Goal: Understand process/instructions: Learn how to perform a task or action

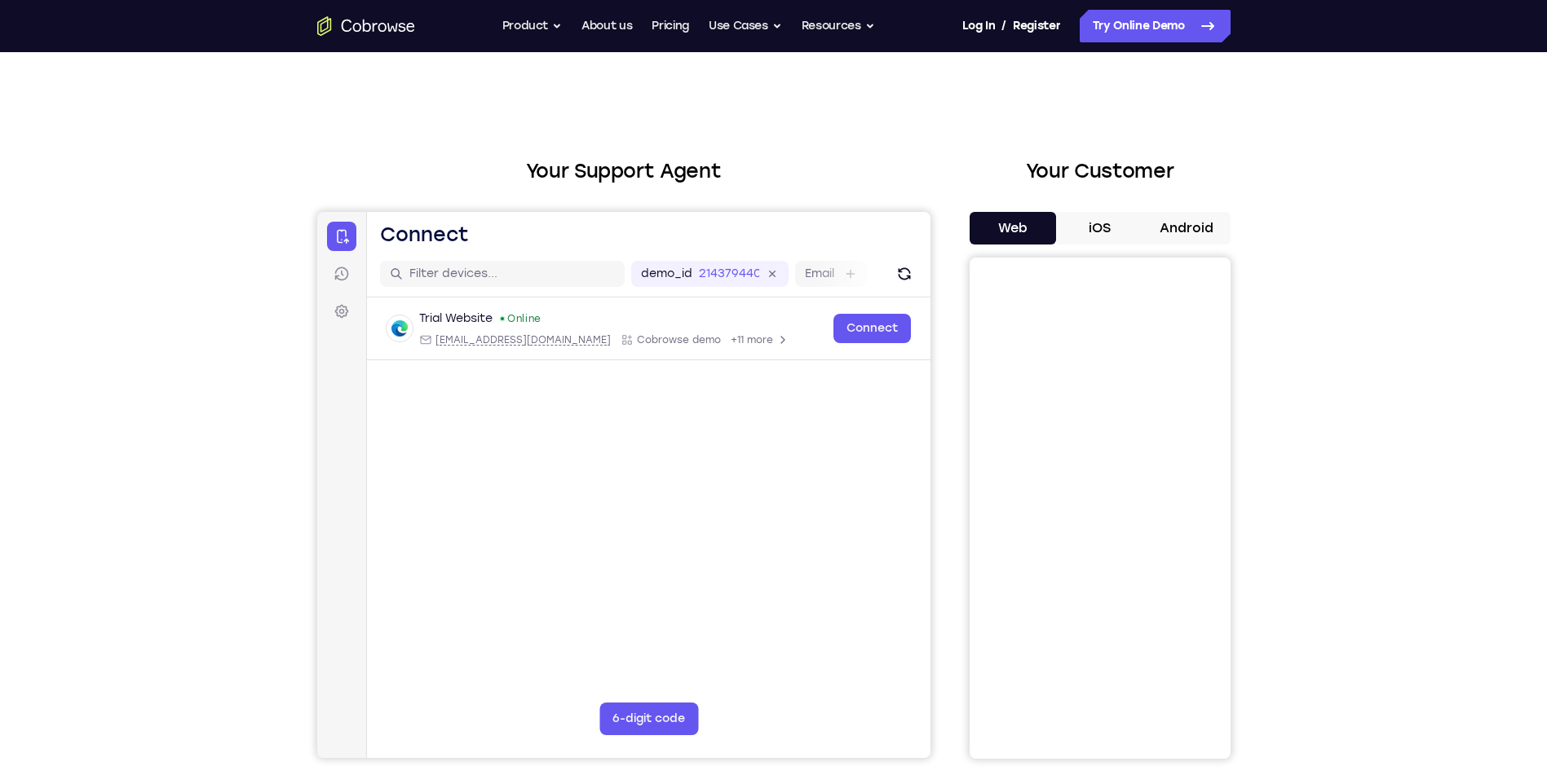
click at [1105, 232] on button "iOS" at bounding box center [1100, 228] width 87 height 33
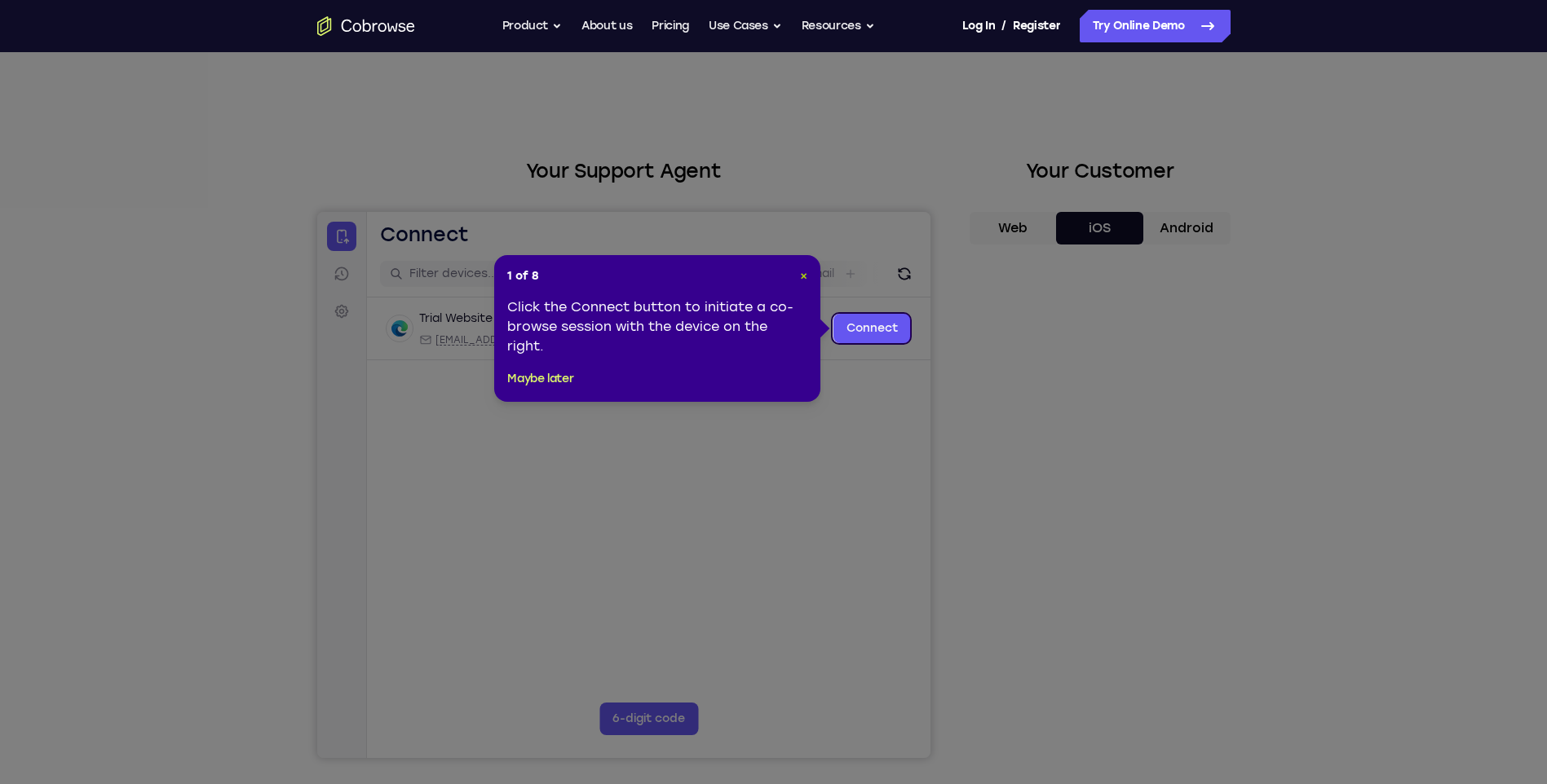
click at [805, 273] on span "×" at bounding box center [804, 275] width 8 height 14
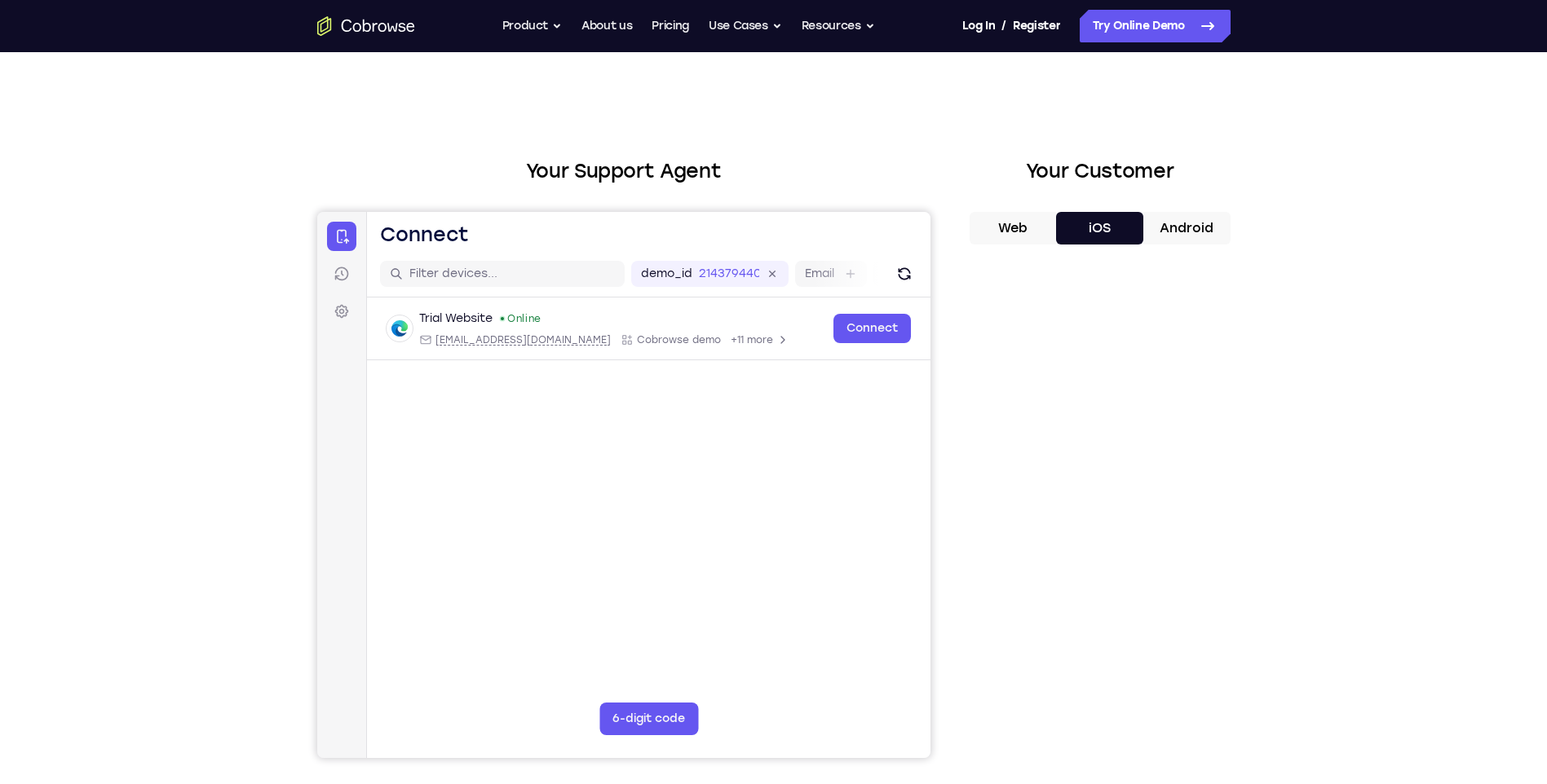
click at [1417, 569] on div "Your Support Agent Your Customer Web iOS Android Next Steps We’d be happy to gi…" at bounding box center [774, 590] width 1547 height 1075
click at [1019, 232] on button "Web" at bounding box center [1013, 228] width 87 height 33
click at [1102, 233] on button "iOS" at bounding box center [1100, 228] width 87 height 33
click at [1003, 226] on button "Web" at bounding box center [1013, 228] width 87 height 33
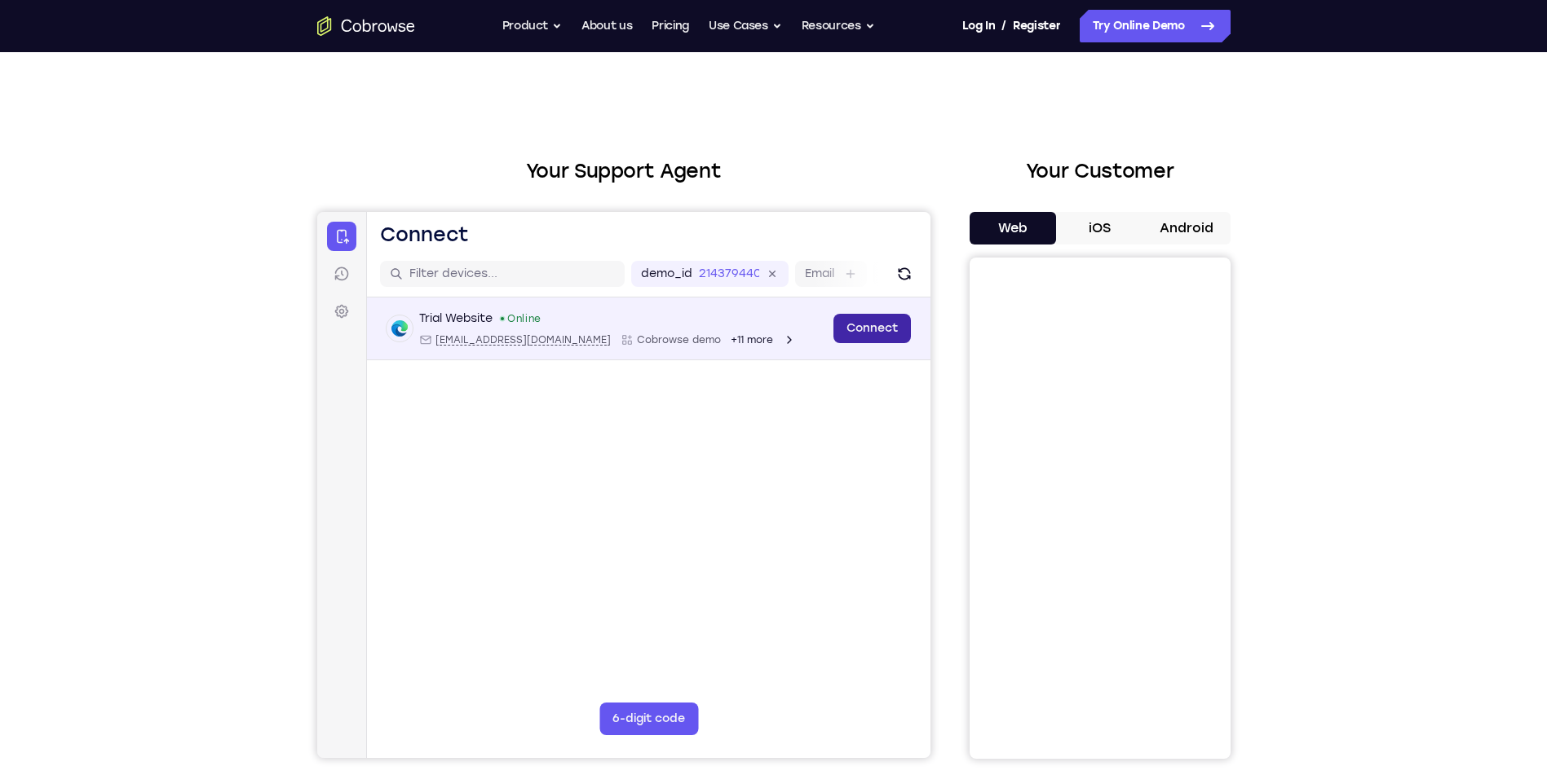
click at [868, 336] on link "Connect" at bounding box center [872, 329] width 78 height 30
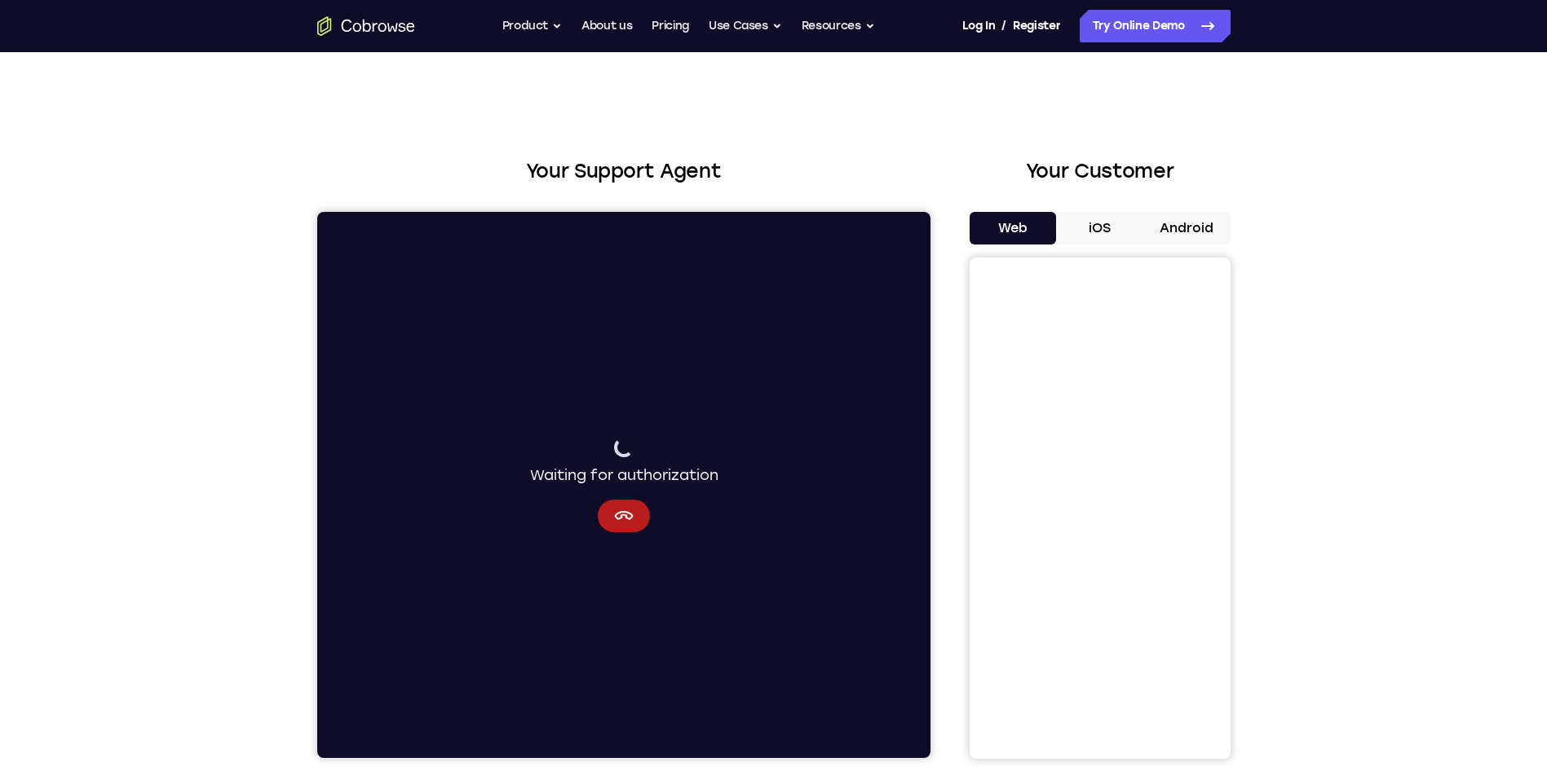
click at [1102, 215] on button "iOS" at bounding box center [1100, 228] width 87 height 33
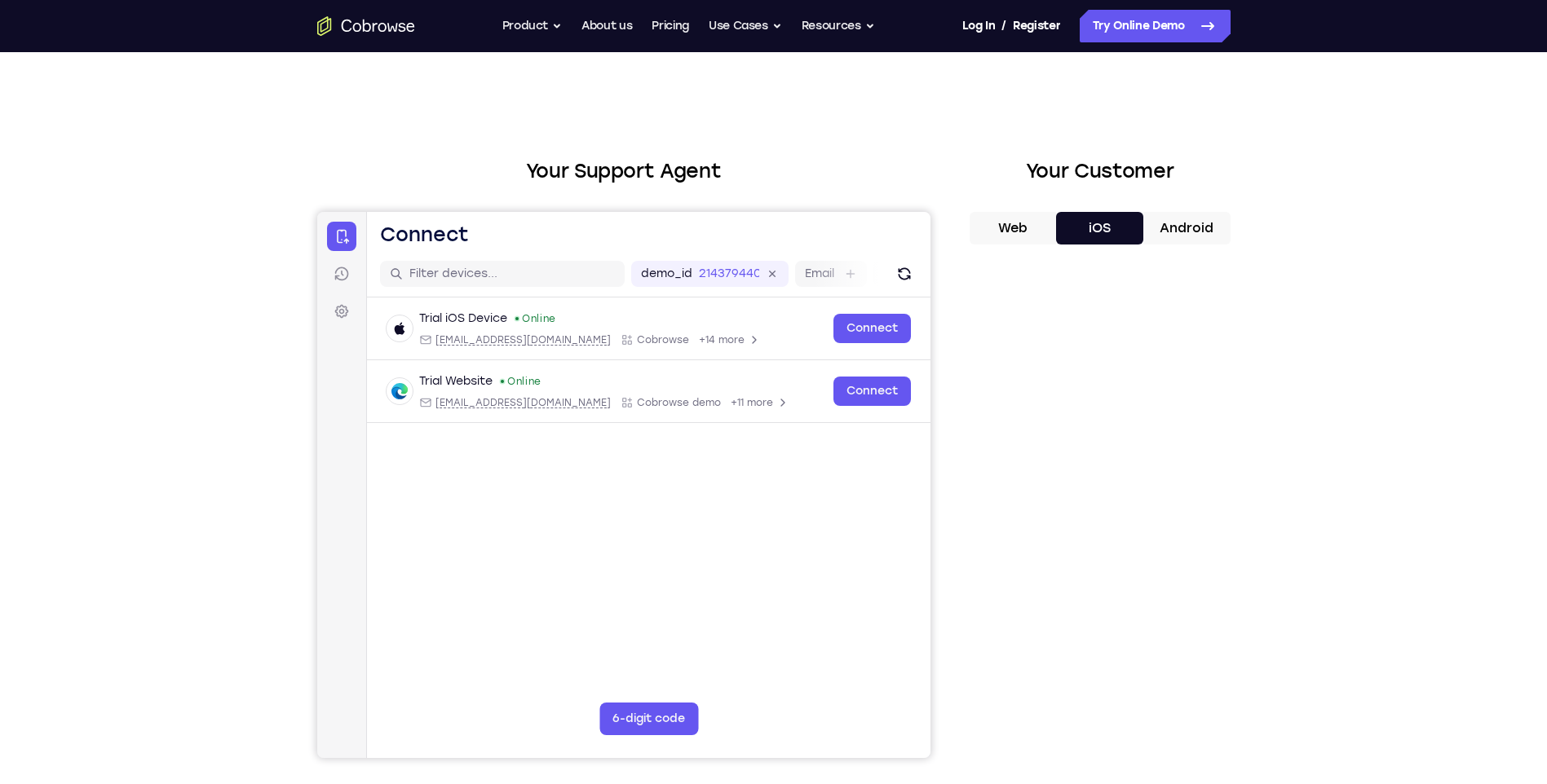
click at [1359, 621] on div "Your Support Agent Your Customer Web iOS Android Next Steps We’d be happy to gi…" at bounding box center [774, 590] width 1547 height 1075
click at [1265, 669] on div "Your Support Agent Your Customer Web iOS Android Next Steps We’d be happy to gi…" at bounding box center [774, 590] width 1044 height 1075
click at [1281, 654] on div "Your Support Agent Your Customer Web iOS Android Next Steps We’d be happy to gi…" at bounding box center [774, 590] width 1044 height 1075
click at [989, 256] on div "Web iOS Android" at bounding box center [1100, 485] width 261 height 547
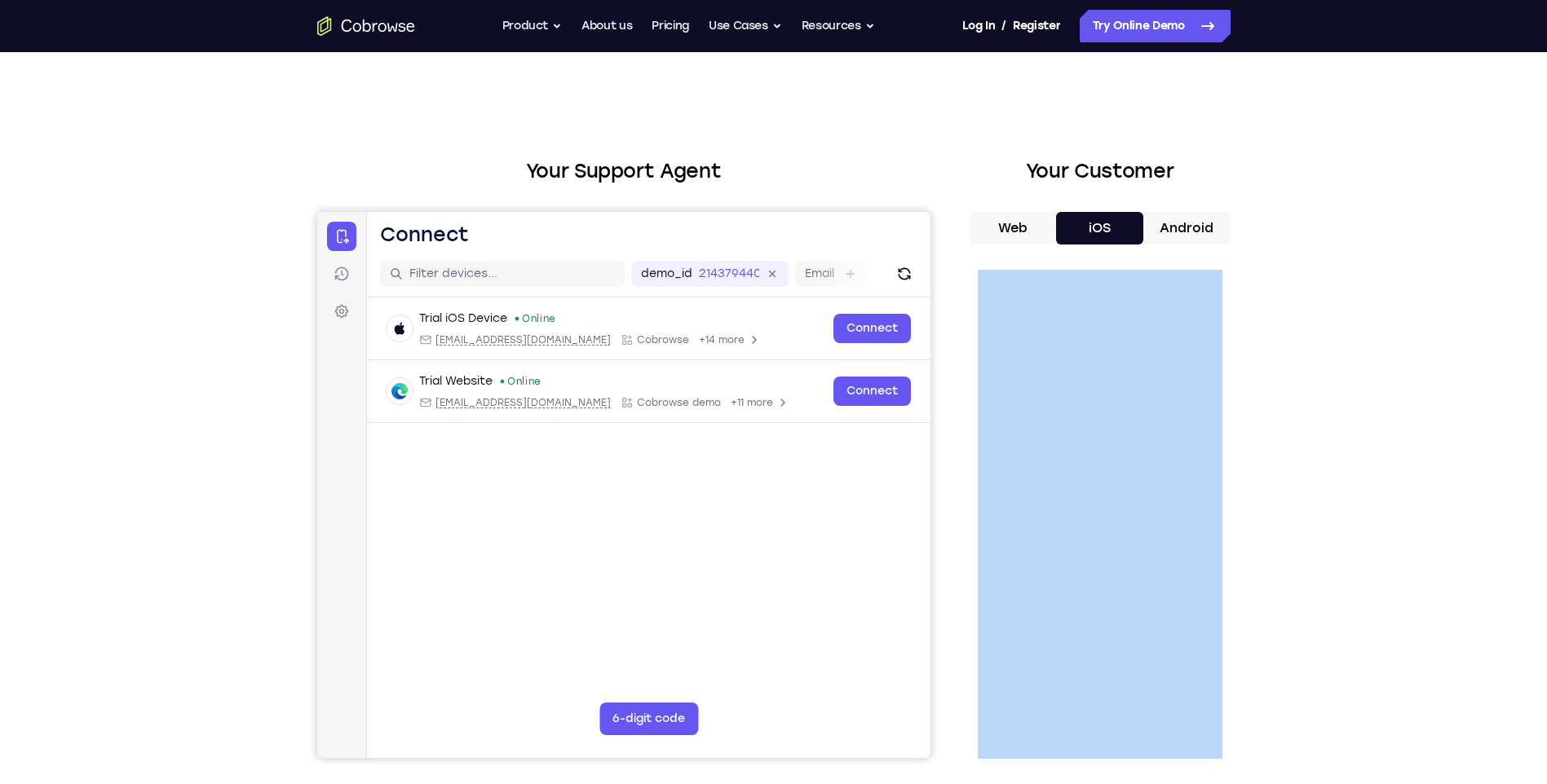
click at [988, 256] on div "Web iOS Android" at bounding box center [1100, 485] width 261 height 547
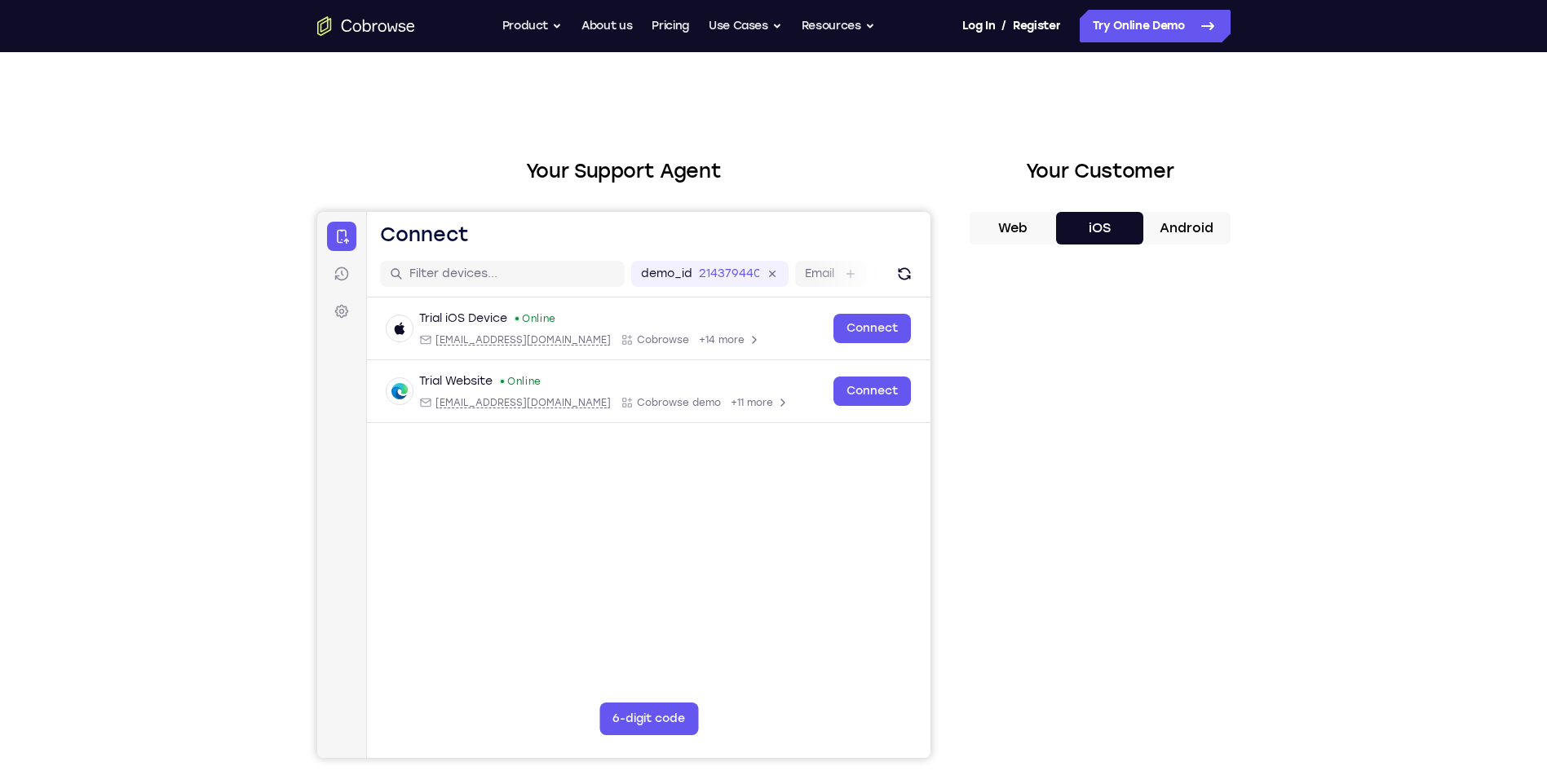
drag, startPoint x: 988, startPoint y: 256, endPoint x: 959, endPoint y: 244, distance: 31.4
click at [959, 244] on div "Your Support Agent Your Customer Web iOS Android" at bounding box center [774, 457] width 914 height 602
click at [933, 177] on div "Your Support Agent Your Customer Web iOS Android" at bounding box center [774, 457] width 914 height 602
click at [1068, 200] on div "Your Customer Web iOS Android" at bounding box center [1100, 457] width 261 height 602
click at [1083, 188] on div "Your Customer Web iOS Android" at bounding box center [1100, 457] width 261 height 602
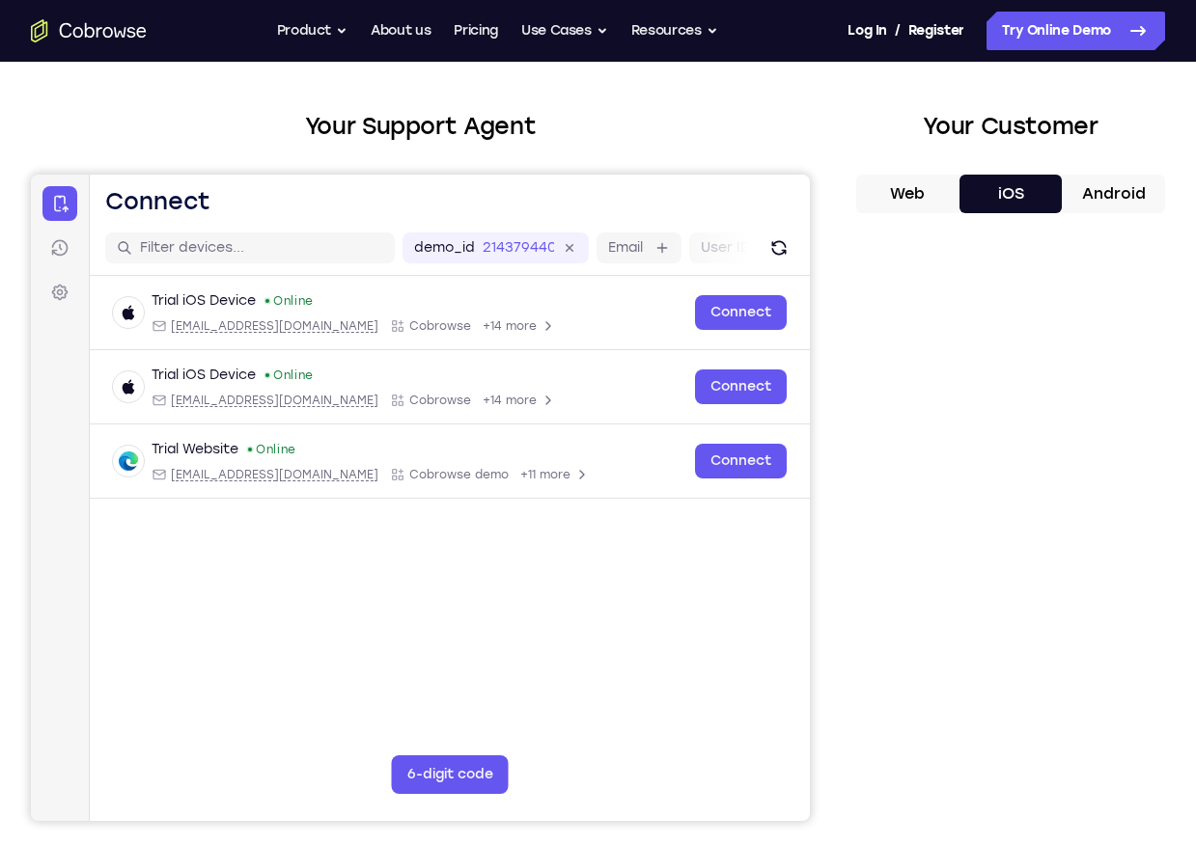
scroll to position [140, 0]
